Goal: Information Seeking & Learning: Learn about a topic

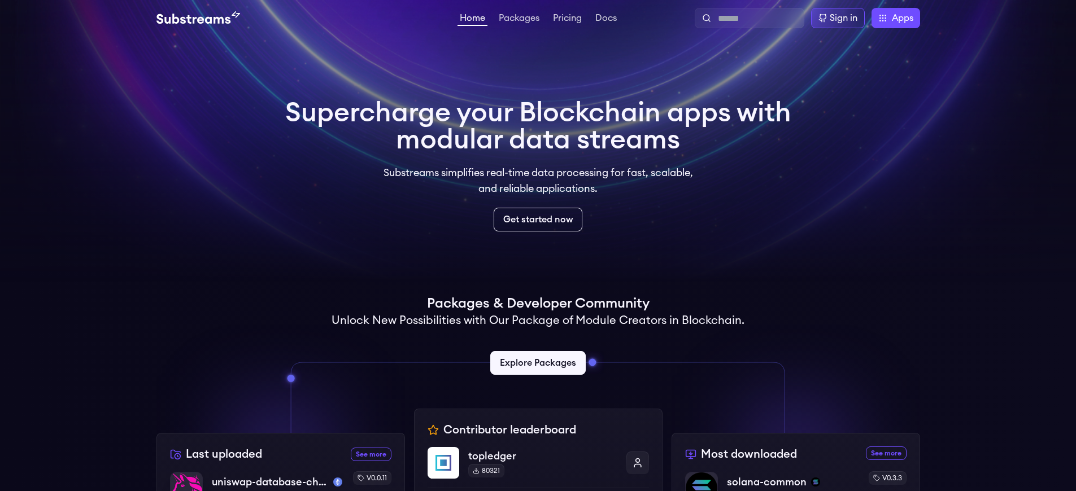
click at [265, 482] on p "uniswap-database-changes-sepolia" at bounding box center [270, 482] width 119 height 16
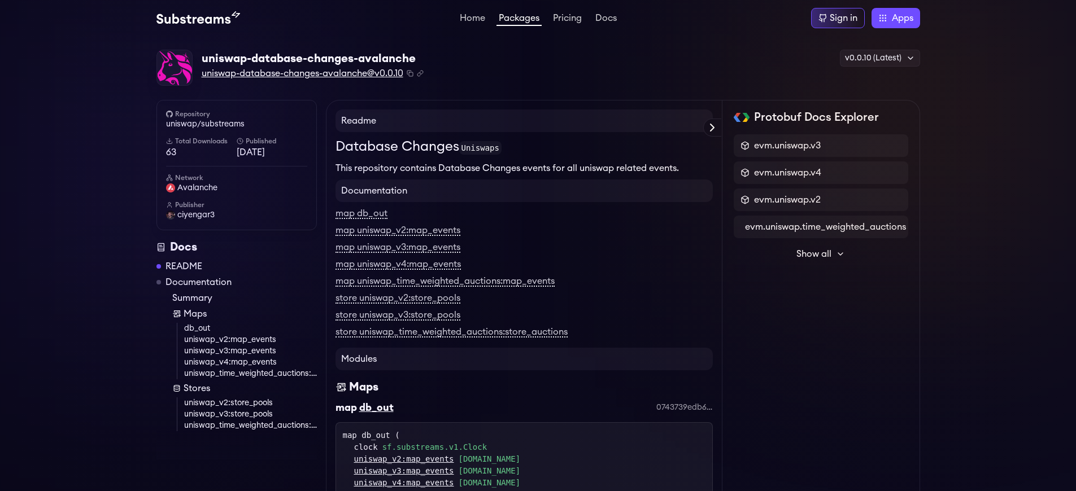
click at [304, 73] on span "uniswap-database-changes-avalanche@v0.0.10" at bounding box center [303, 74] width 202 height 14
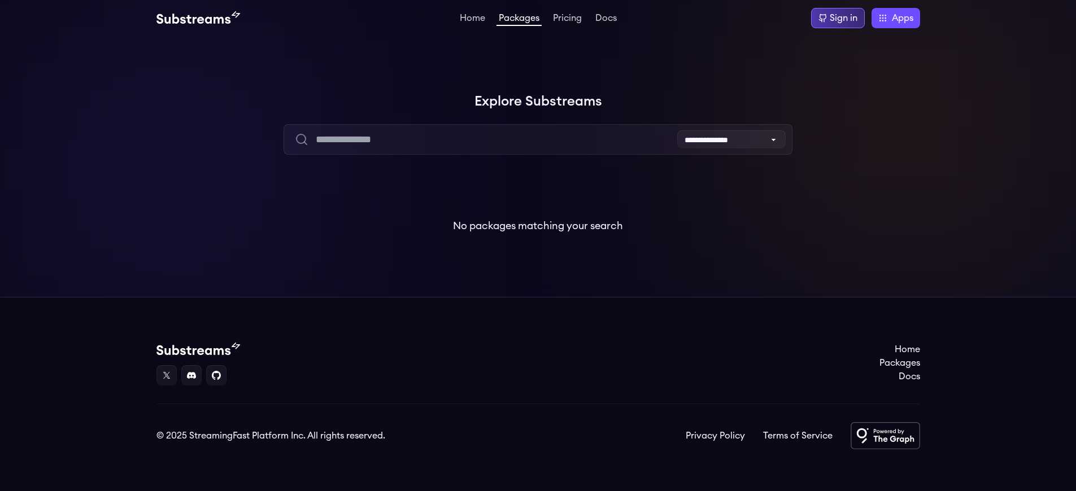
click at [842, 18] on div "Sign in" at bounding box center [843, 18] width 28 height 14
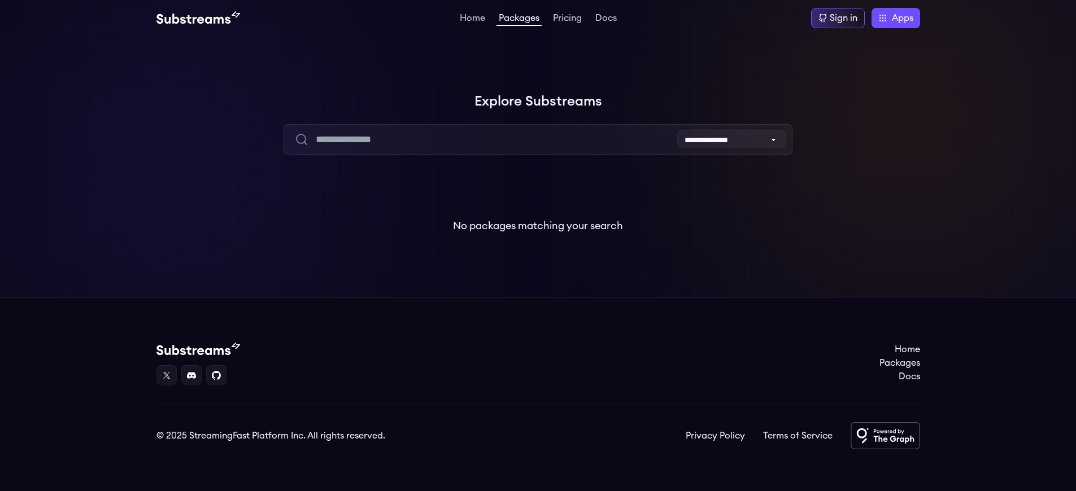
click at [842, 18] on div "Sign in" at bounding box center [843, 18] width 28 height 14
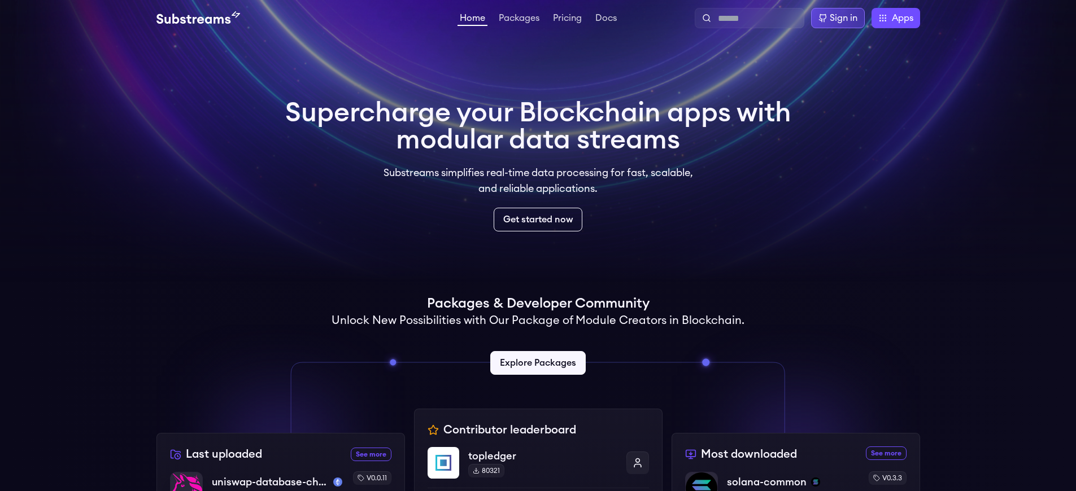
click at [842, 18] on div "Sign in" at bounding box center [843, 18] width 28 height 14
click at [538, 220] on link "Get started now" at bounding box center [537, 219] width 93 height 25
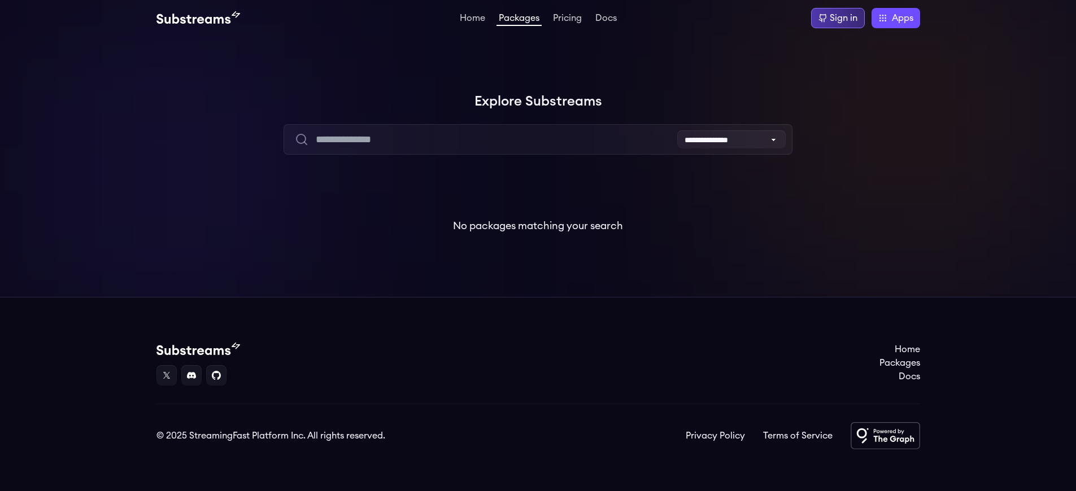
click at [842, 18] on div "Sign in" at bounding box center [843, 18] width 28 height 14
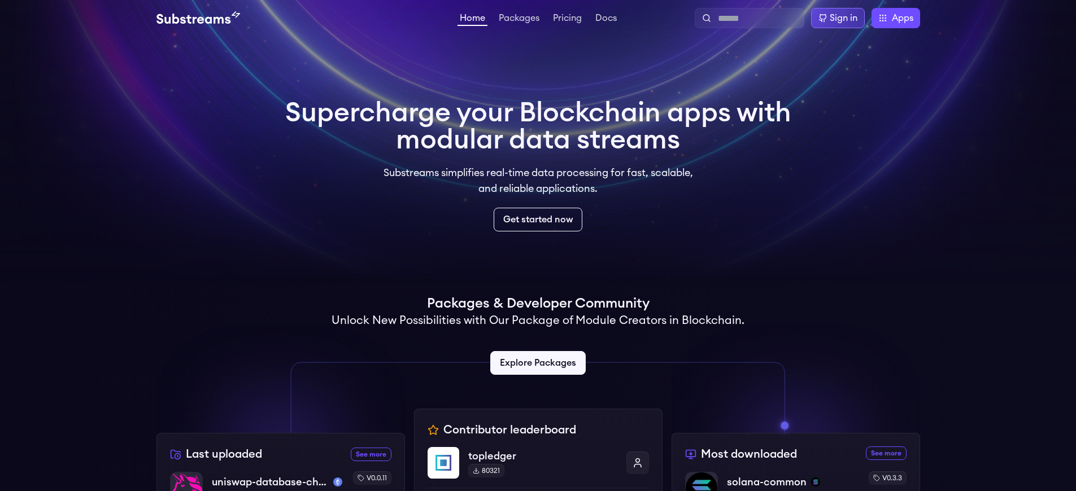
click at [842, 18] on div "Sign in" at bounding box center [843, 18] width 28 height 14
click at [538, 220] on link "Get started now" at bounding box center [537, 219] width 93 height 25
click at [842, 18] on div "Sign in" at bounding box center [843, 18] width 28 height 14
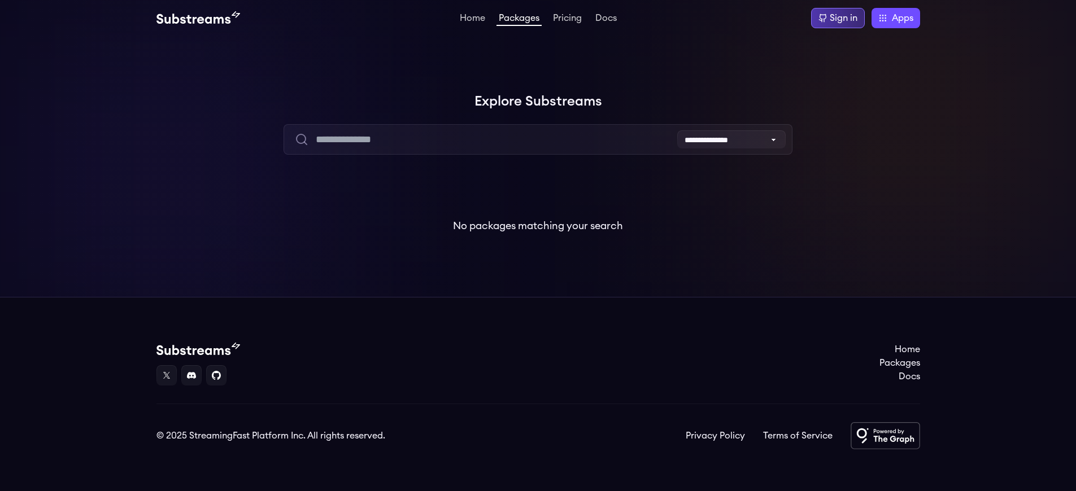
click at [842, 18] on div "Sign in" at bounding box center [843, 18] width 28 height 14
